Goal: Find specific page/section: Find specific page/section

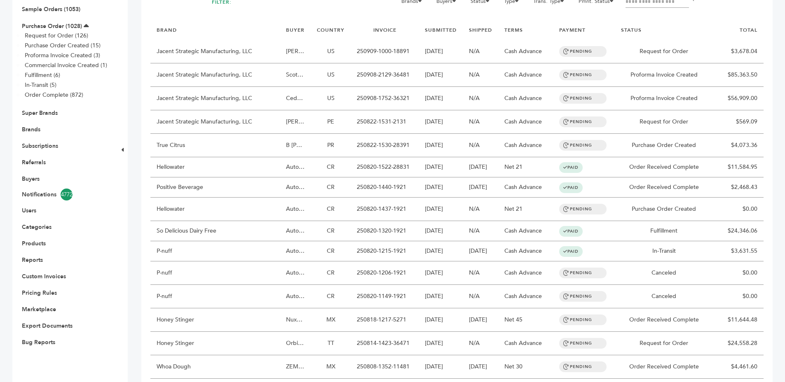
scroll to position [120, 0]
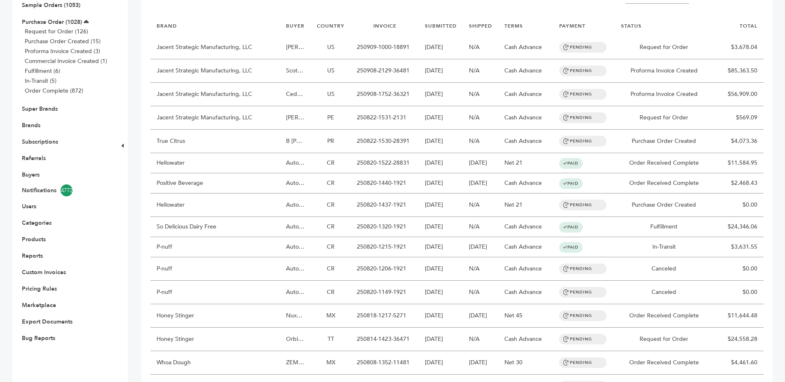
click at [33, 171] on li "Buyers" at bounding box center [64, 175] width 86 height 16
click at [26, 171] on link "Buyers" at bounding box center [31, 175] width 18 height 8
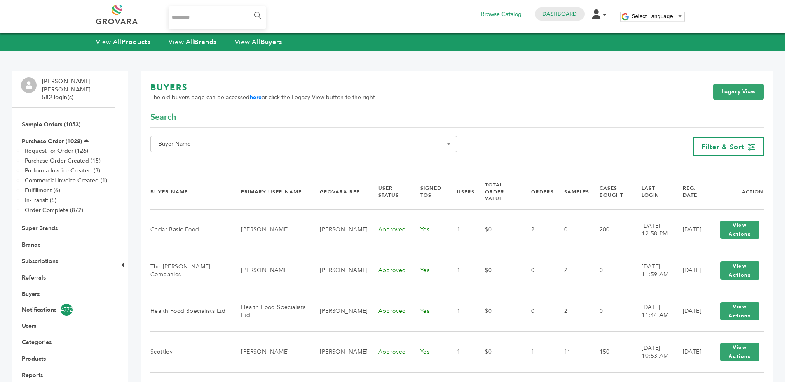
click at [323, 136] on span "Buyer Name" at bounding box center [303, 144] width 307 height 16
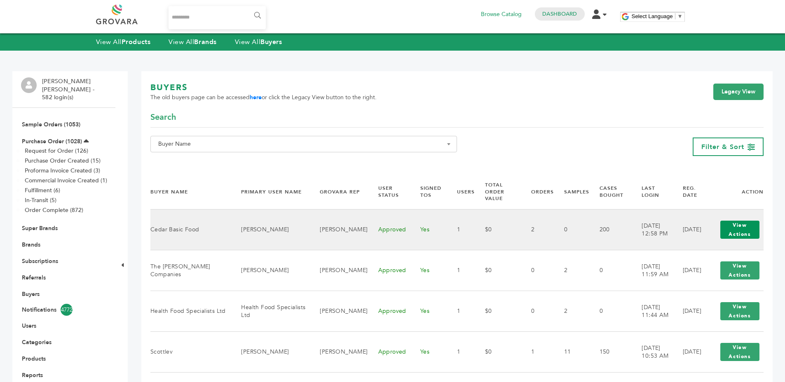
click at [748, 237] on button "View Actions" at bounding box center [739, 230] width 39 height 18
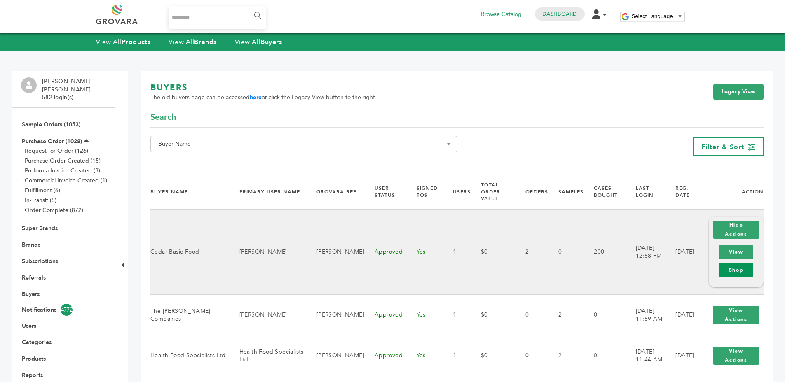
click at [732, 264] on link "Shop" at bounding box center [736, 270] width 34 height 14
